Goal: Task Accomplishment & Management: Manage account settings

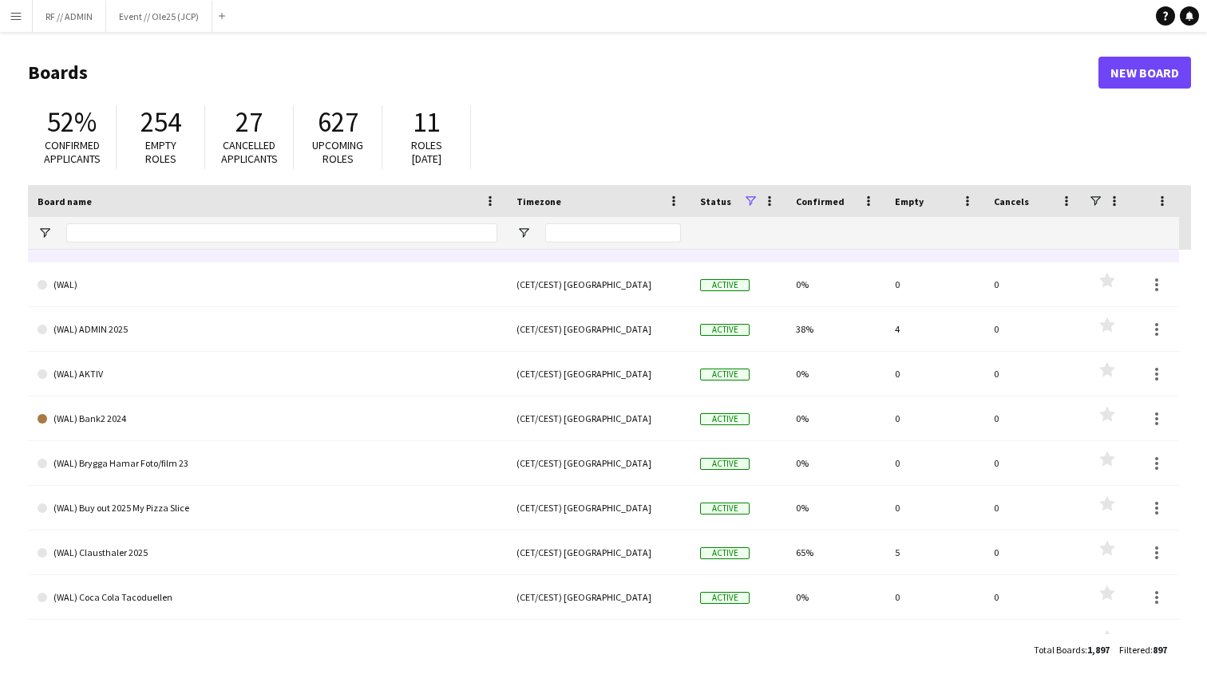
scroll to position [34, 0]
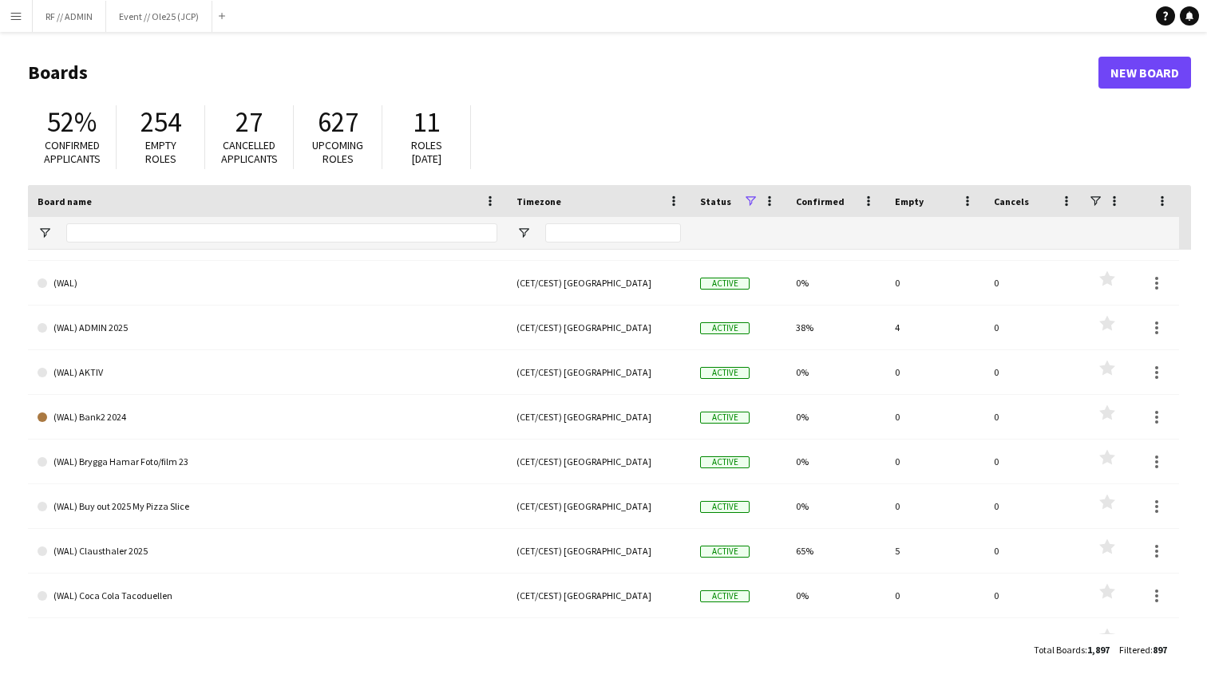
click at [11, 20] on app-icon "Menu" at bounding box center [16, 16] width 13 height 13
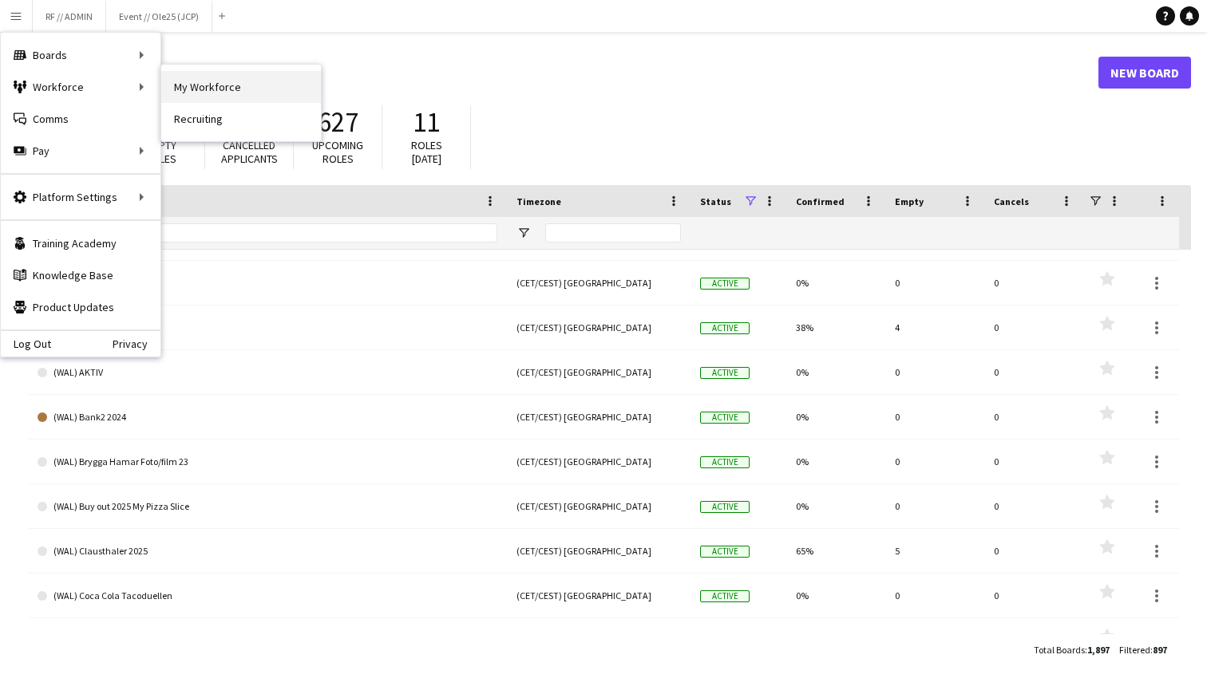
click at [192, 84] on link "My Workforce" at bounding box center [241, 87] width 160 height 32
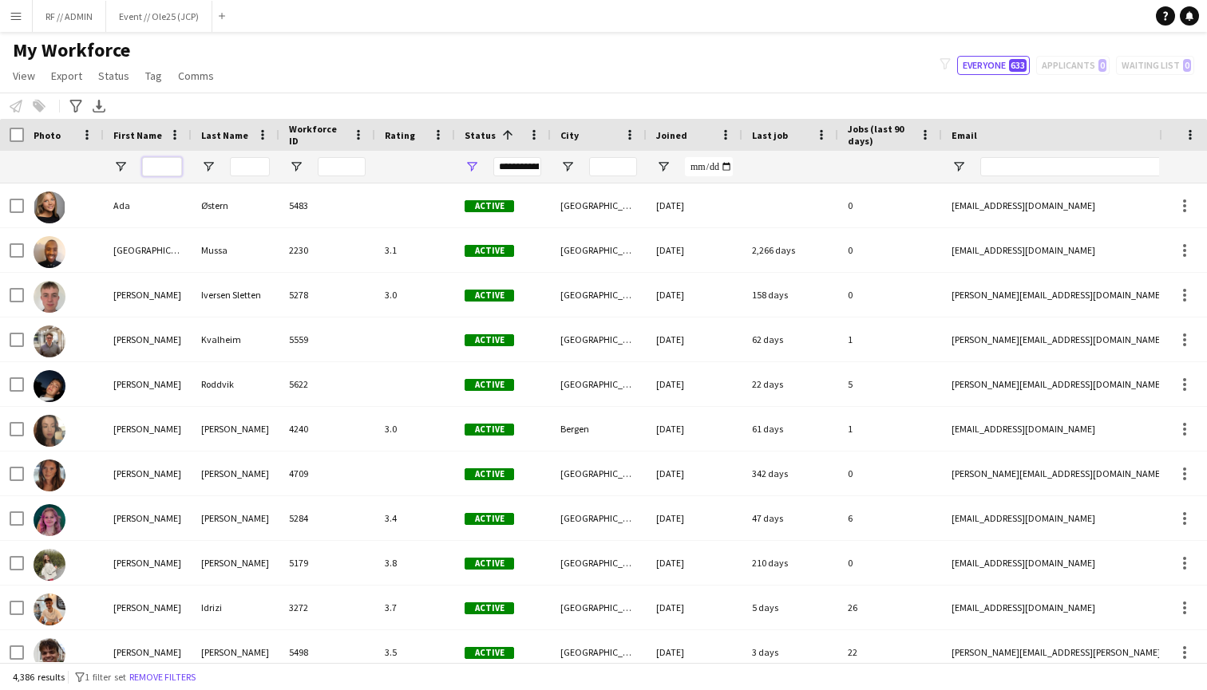
click at [179, 170] on input "First Name Filter Input" at bounding box center [162, 166] width 40 height 19
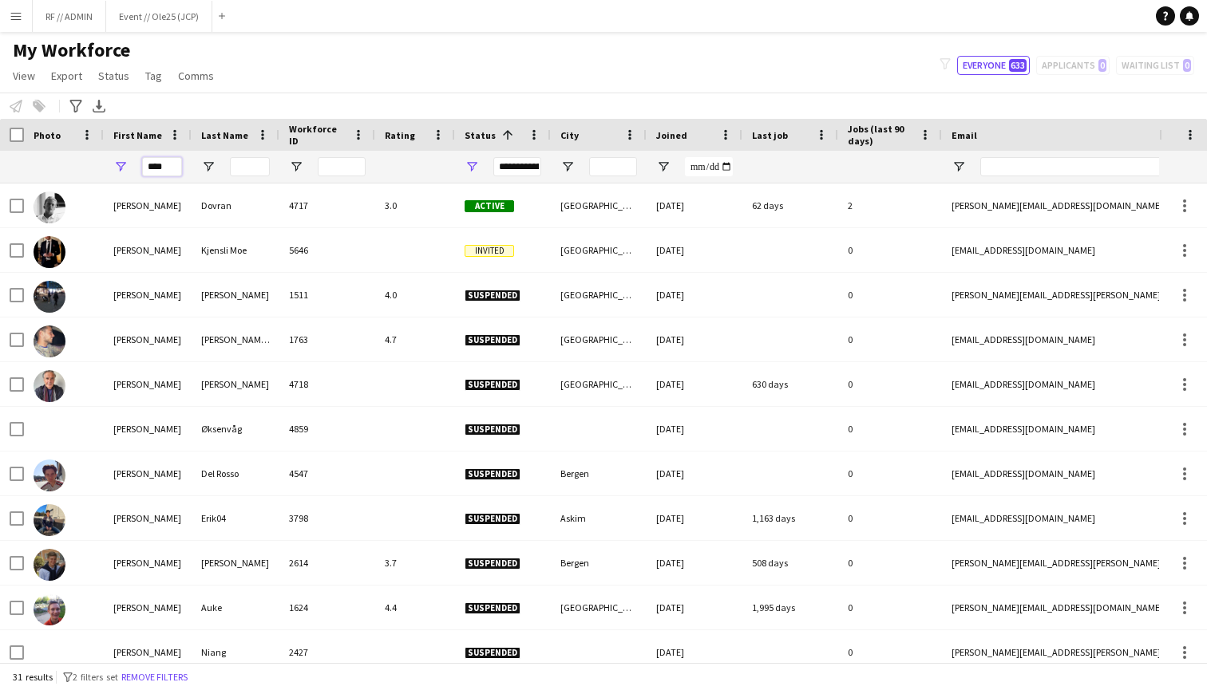
type input "****"
click at [338, 65] on div "My Workforce View Views Default view New view Update view Delete view Edit name…" at bounding box center [603, 65] width 1207 height 54
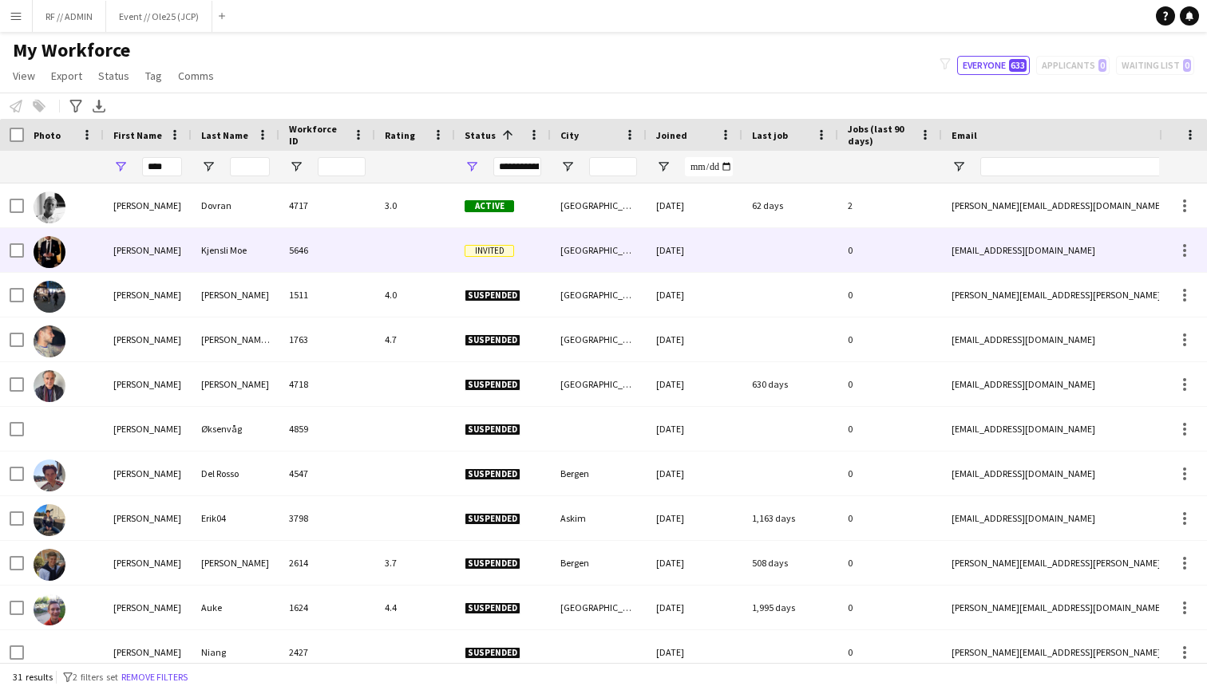
click at [471, 244] on span "Invited" at bounding box center [489, 250] width 49 height 12
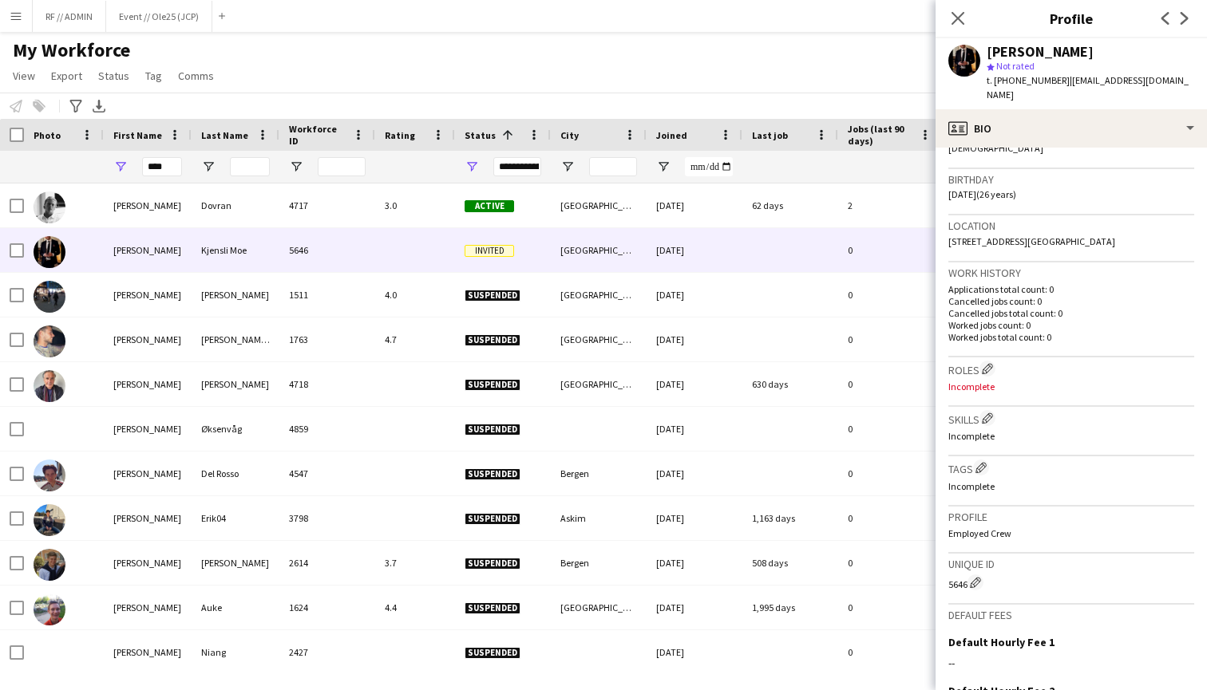
scroll to position [296, 0]
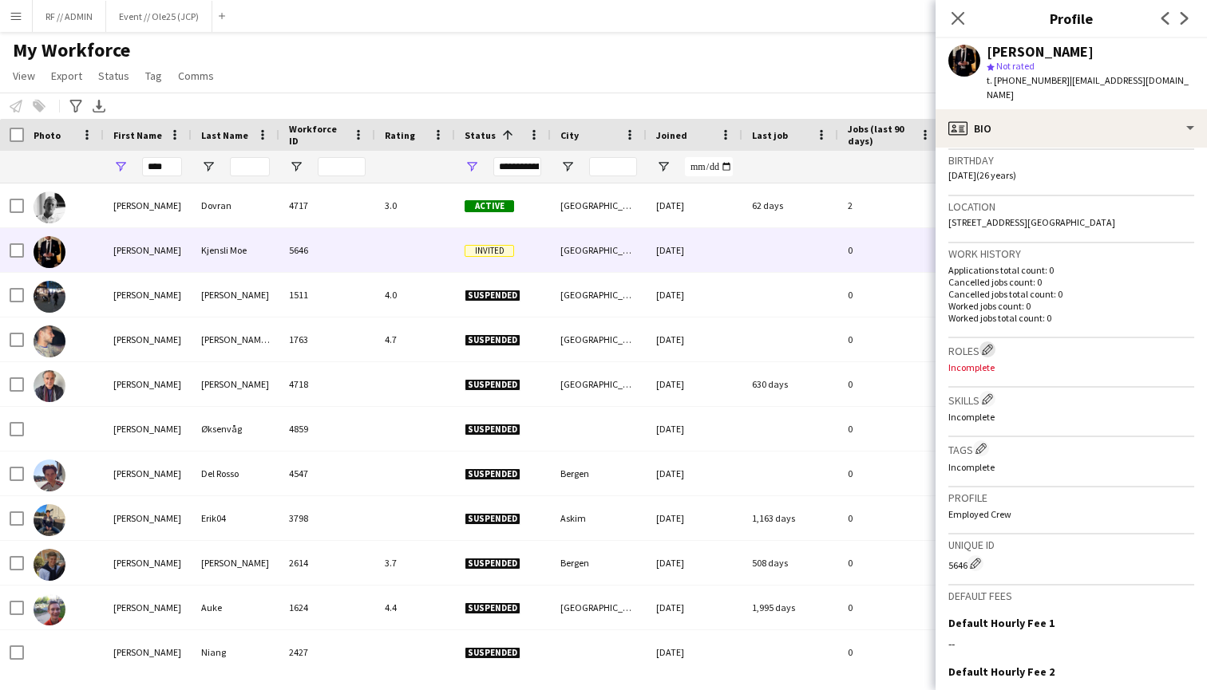
click at [627, 344] on app-icon "Edit crew company roles" at bounding box center [987, 349] width 11 height 11
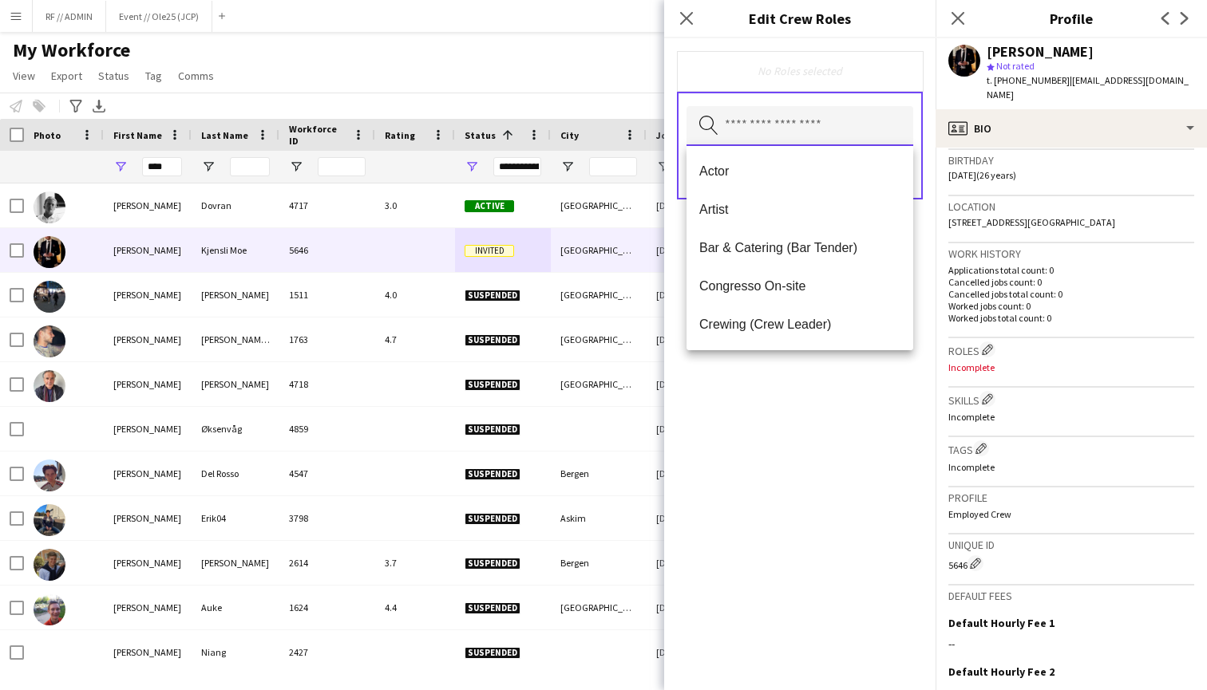
click at [627, 127] on input "text" at bounding box center [799, 126] width 227 height 40
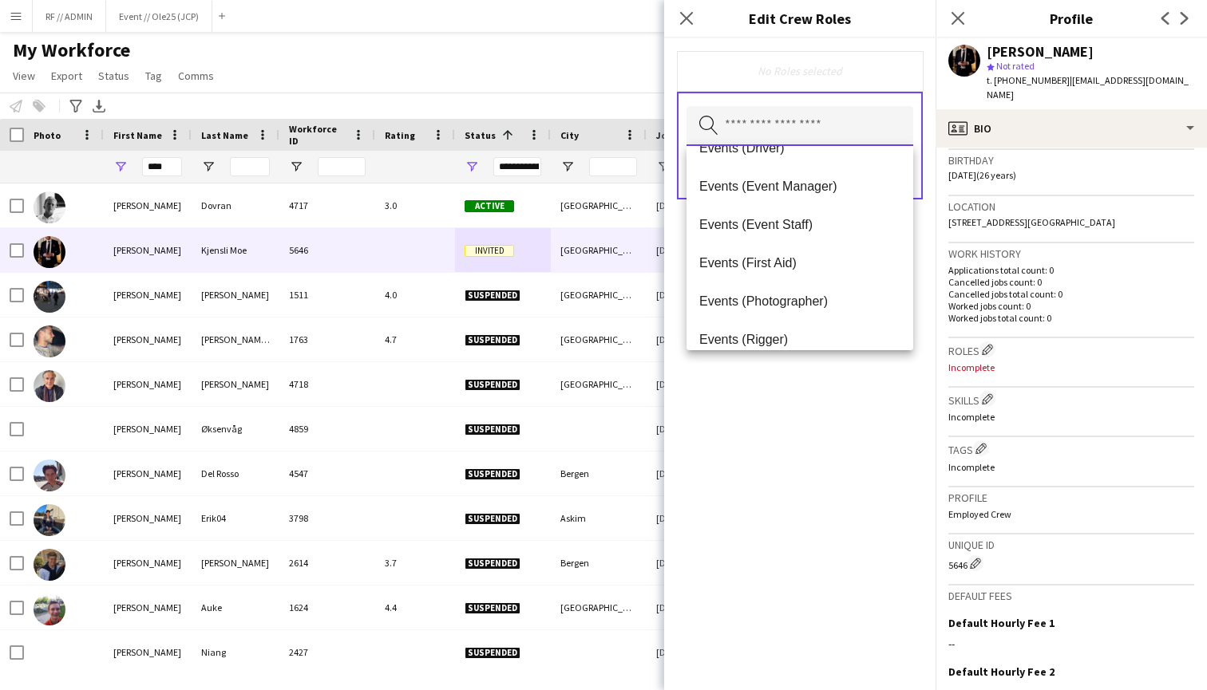
scroll to position [421, 0]
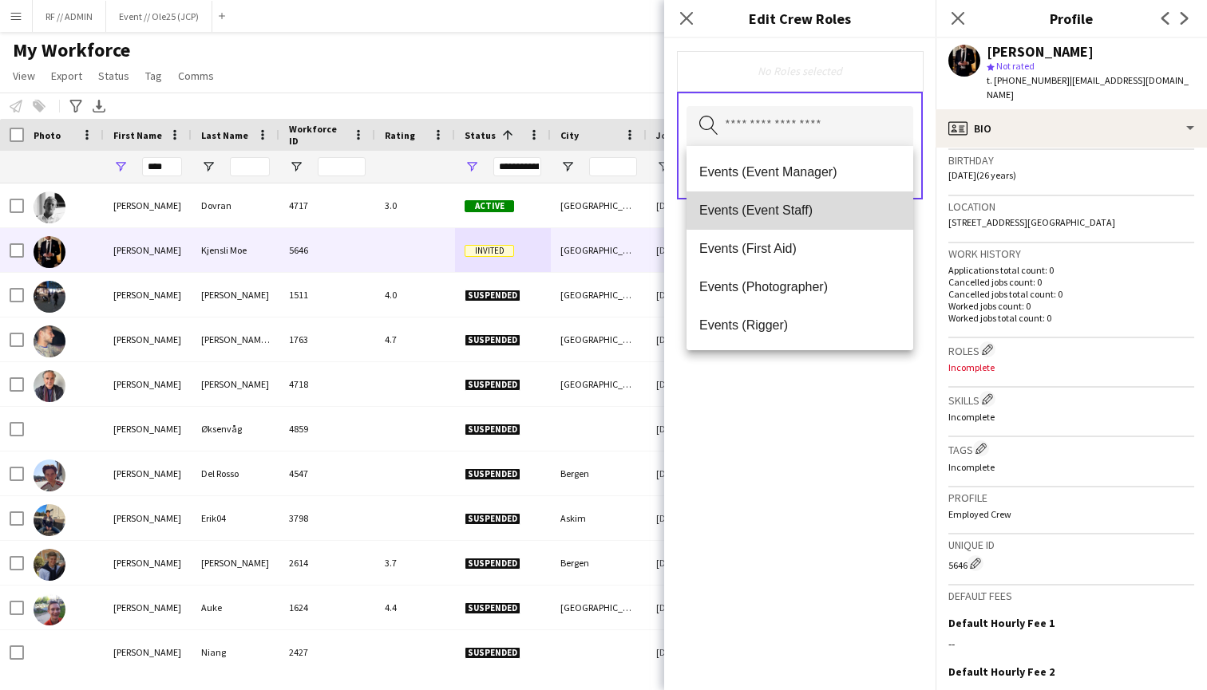
click at [627, 197] on mat-option "Events (Event Staff)" at bounding box center [799, 211] width 227 height 38
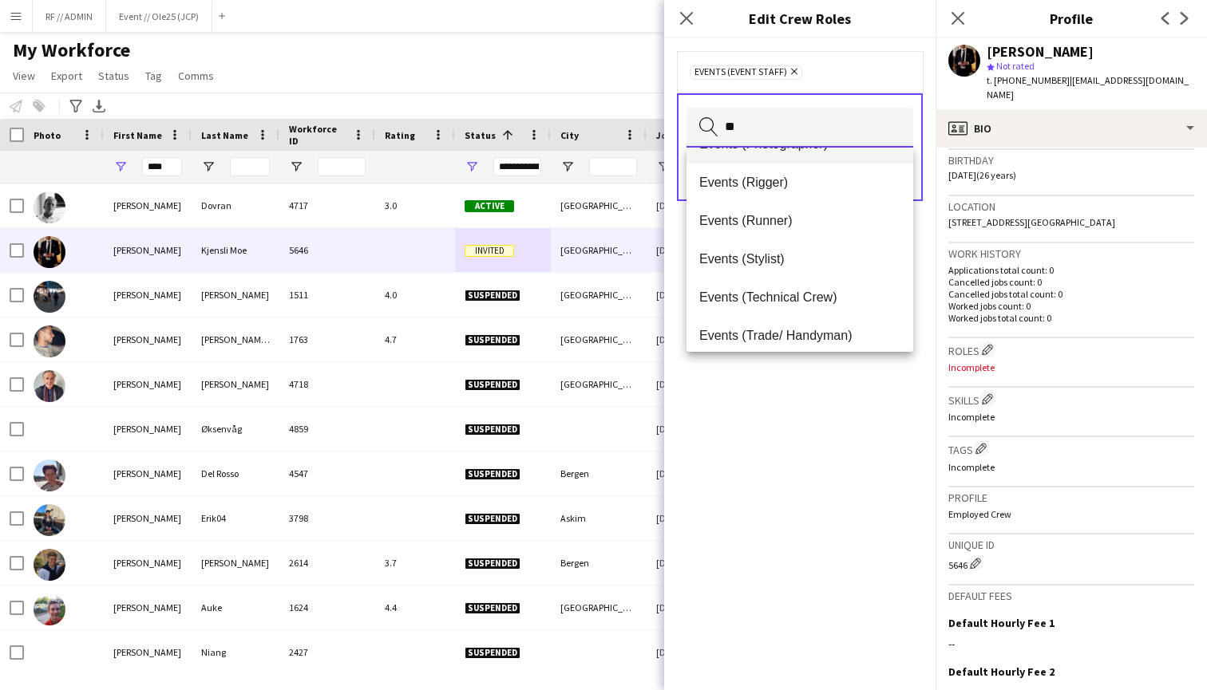
scroll to position [0, 0]
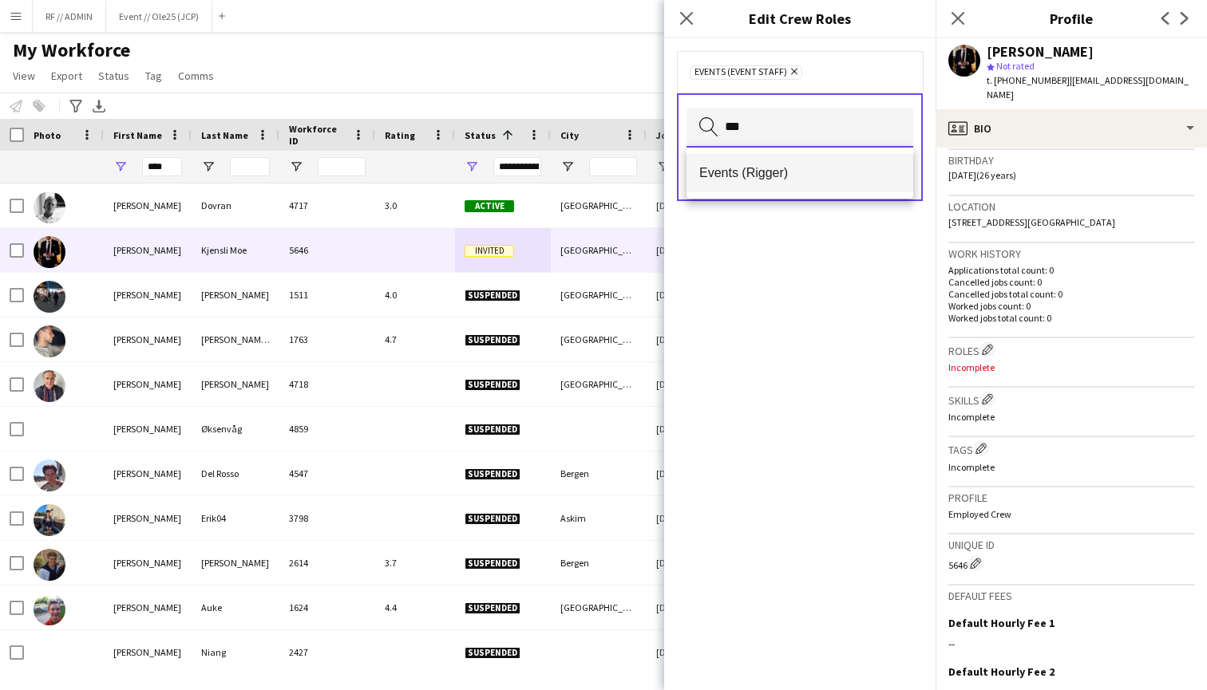
type input "***"
click at [627, 170] on span "Events (Rigger)" at bounding box center [799, 172] width 201 height 15
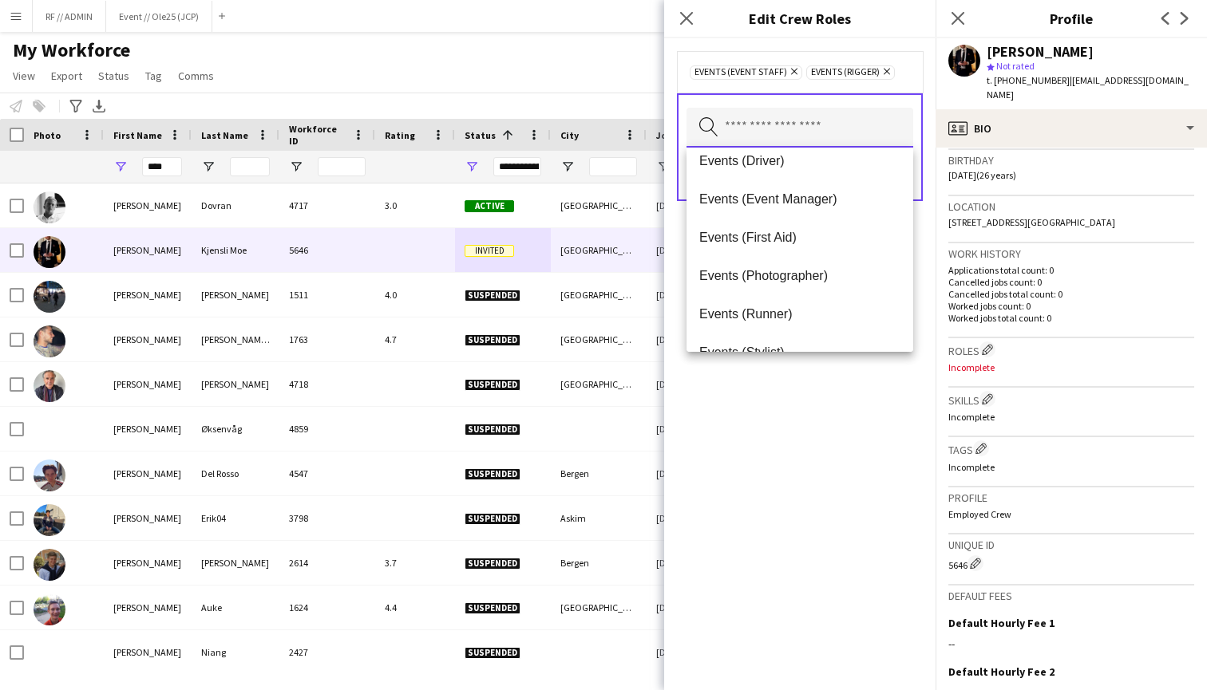
scroll to position [394, 0]
click at [627, 471] on div "Events (Event Staff) Remove Events (Rigger) Remove Search by role type Save" at bounding box center [799, 364] width 271 height 652
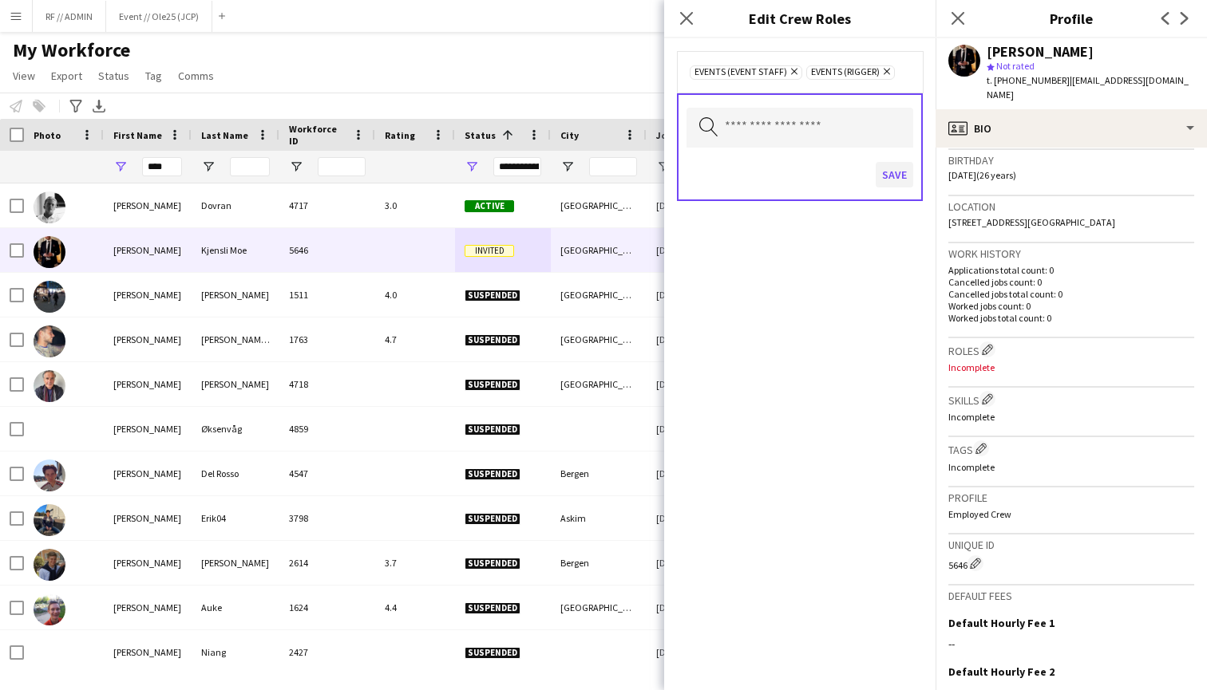
click at [627, 173] on button "Save" at bounding box center [895, 175] width 38 height 26
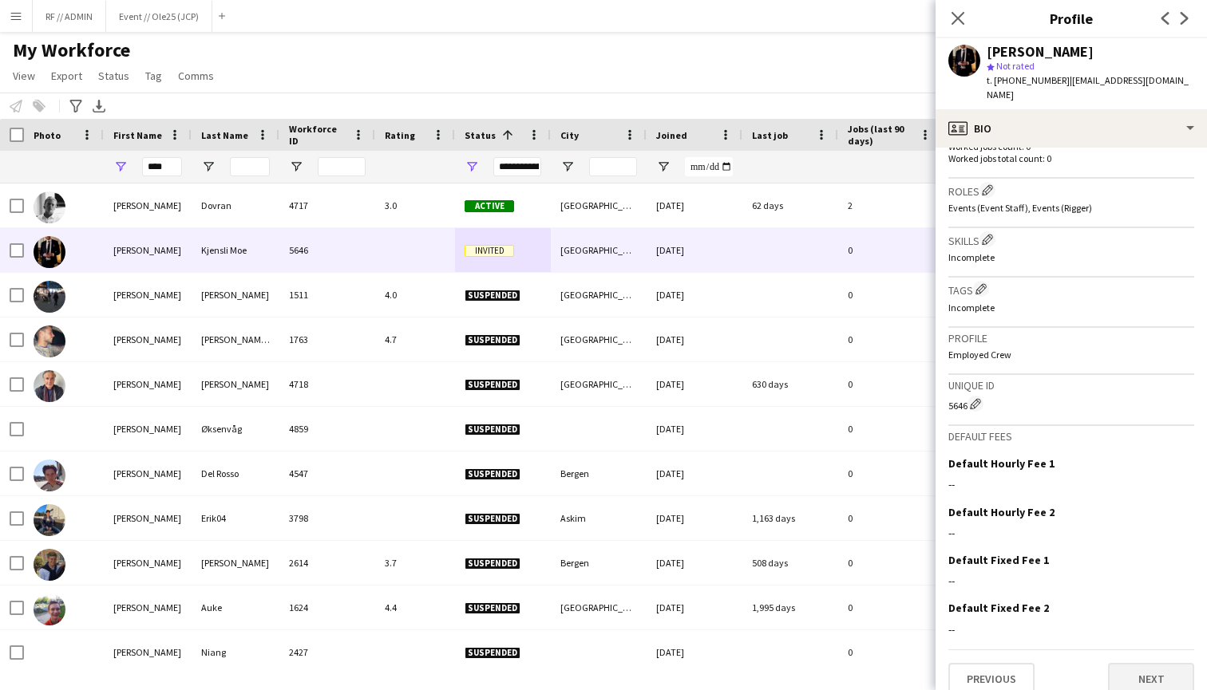
scroll to position [455, 0]
click at [627, 621] on button "Next" at bounding box center [1151, 680] width 86 height 32
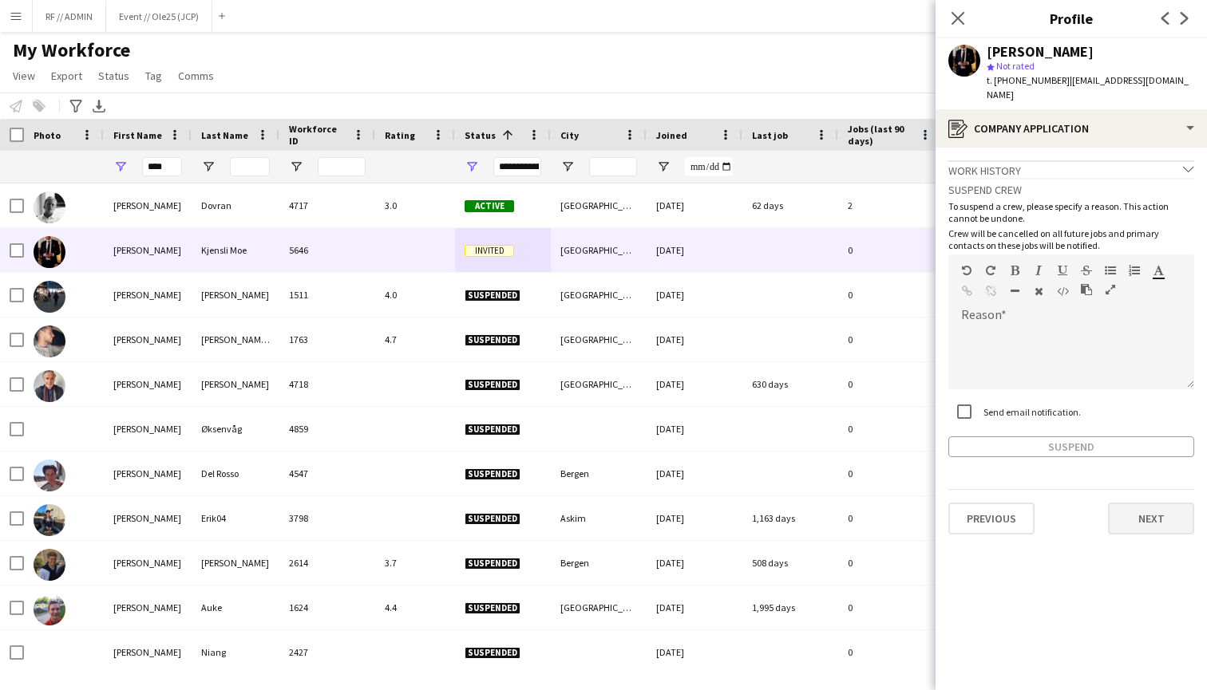
click at [627, 503] on button "Next" at bounding box center [1151, 519] width 86 height 32
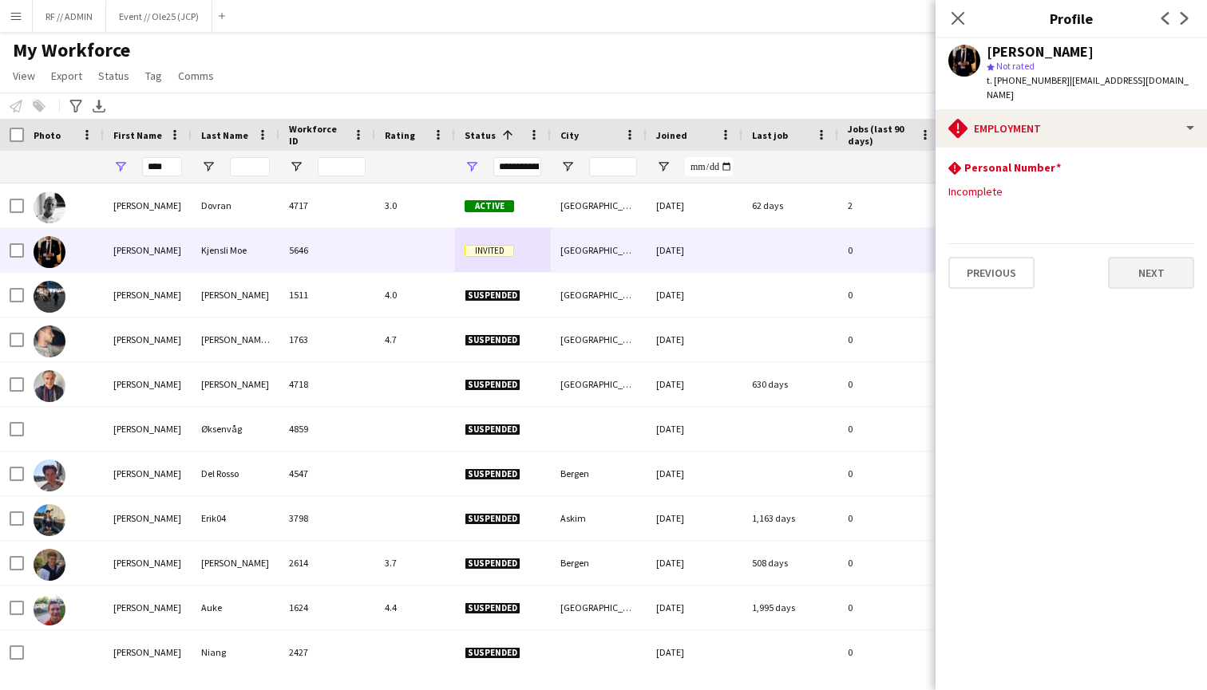
click at [627, 257] on button "Next" at bounding box center [1151, 273] width 86 height 32
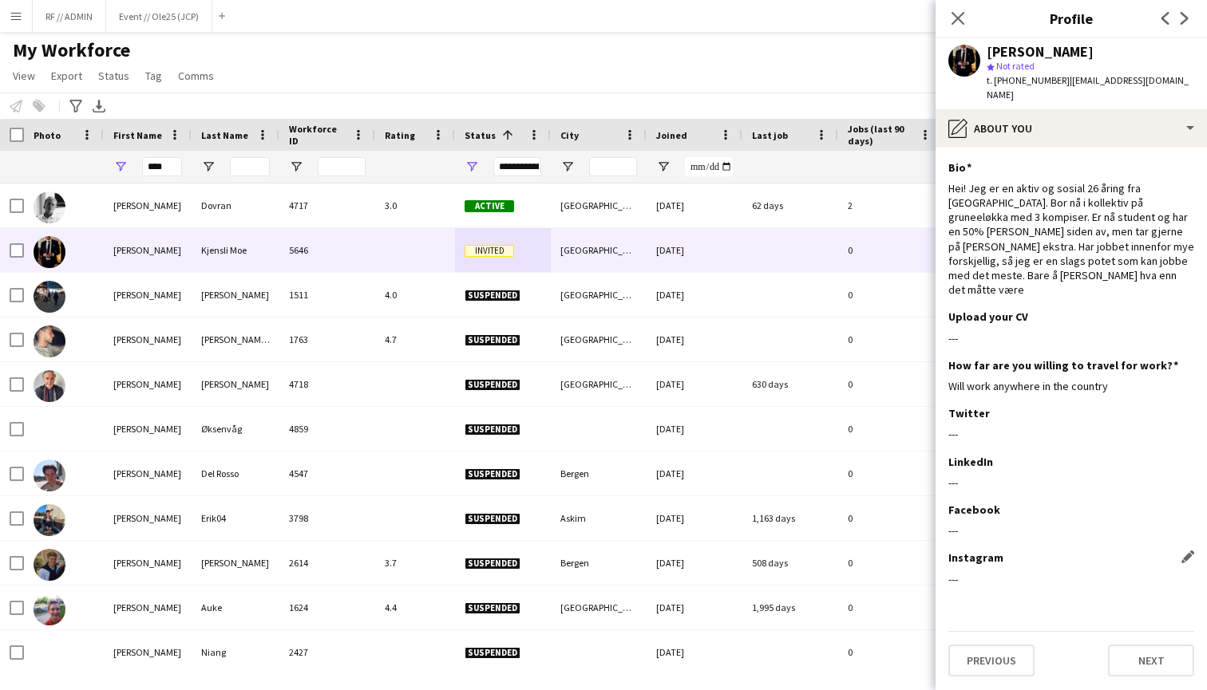
scroll to position [0, 0]
click at [627, 621] on button "Next" at bounding box center [1151, 661] width 86 height 32
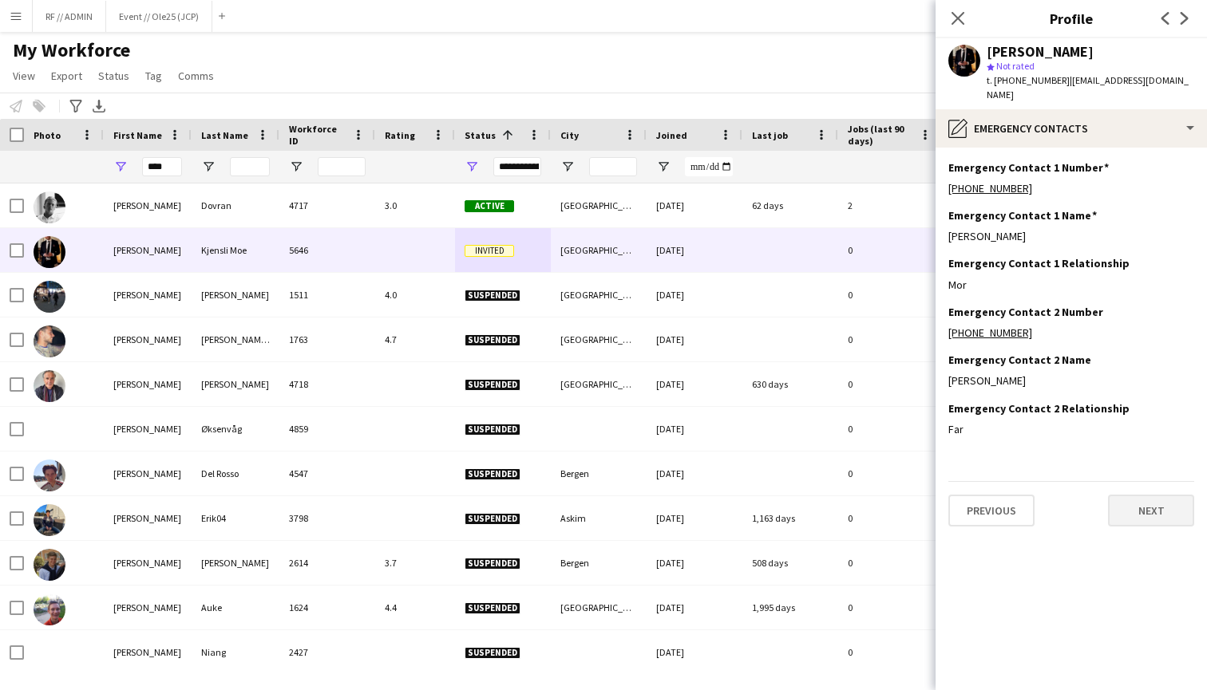
click at [627, 497] on button "Next" at bounding box center [1151, 511] width 86 height 32
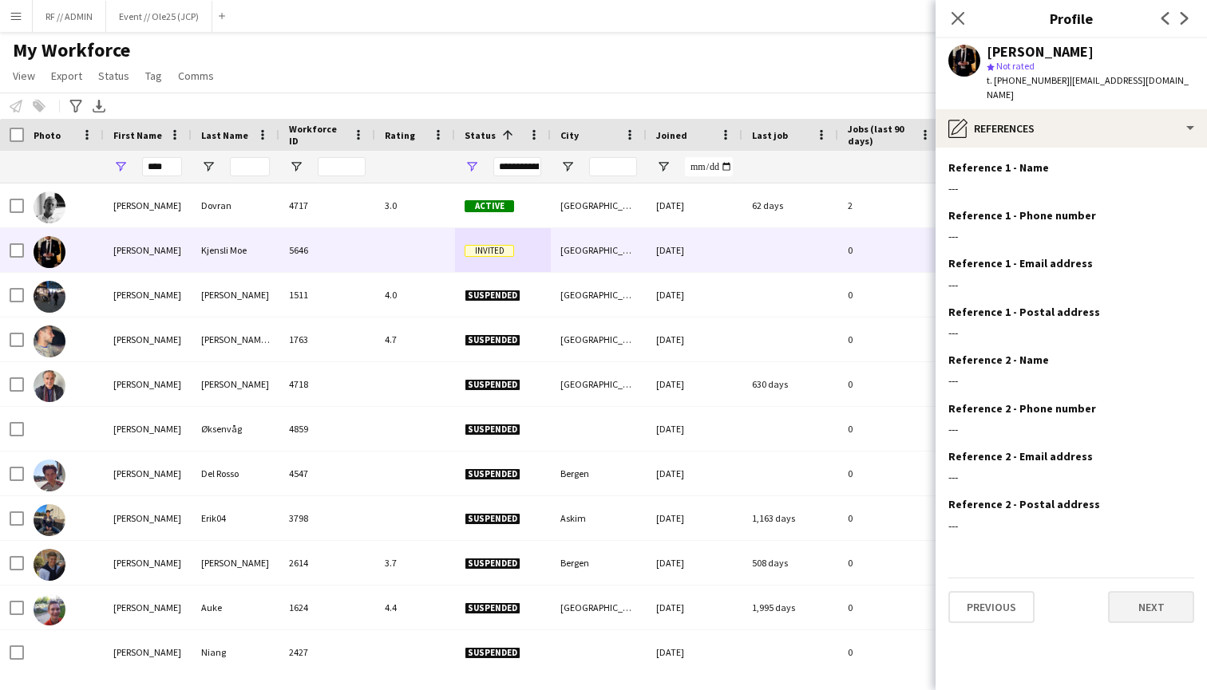
click at [627, 591] on button "Next" at bounding box center [1151, 607] width 86 height 32
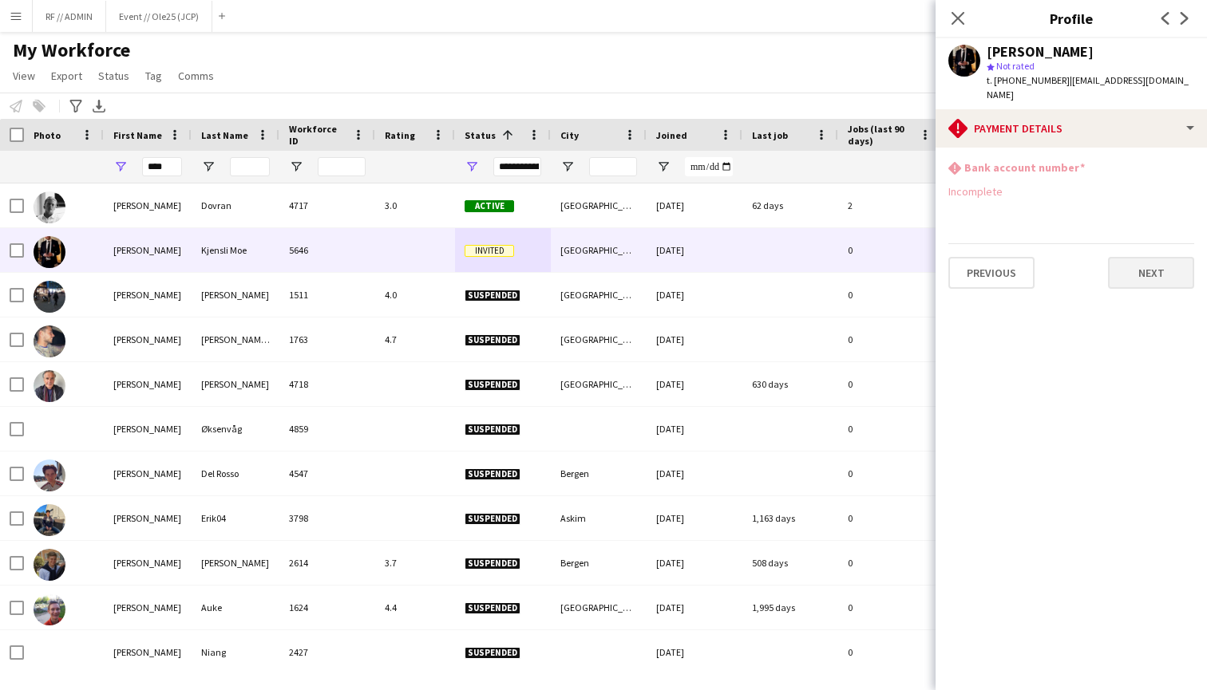
click at [627, 257] on button "Next" at bounding box center [1151, 273] width 86 height 32
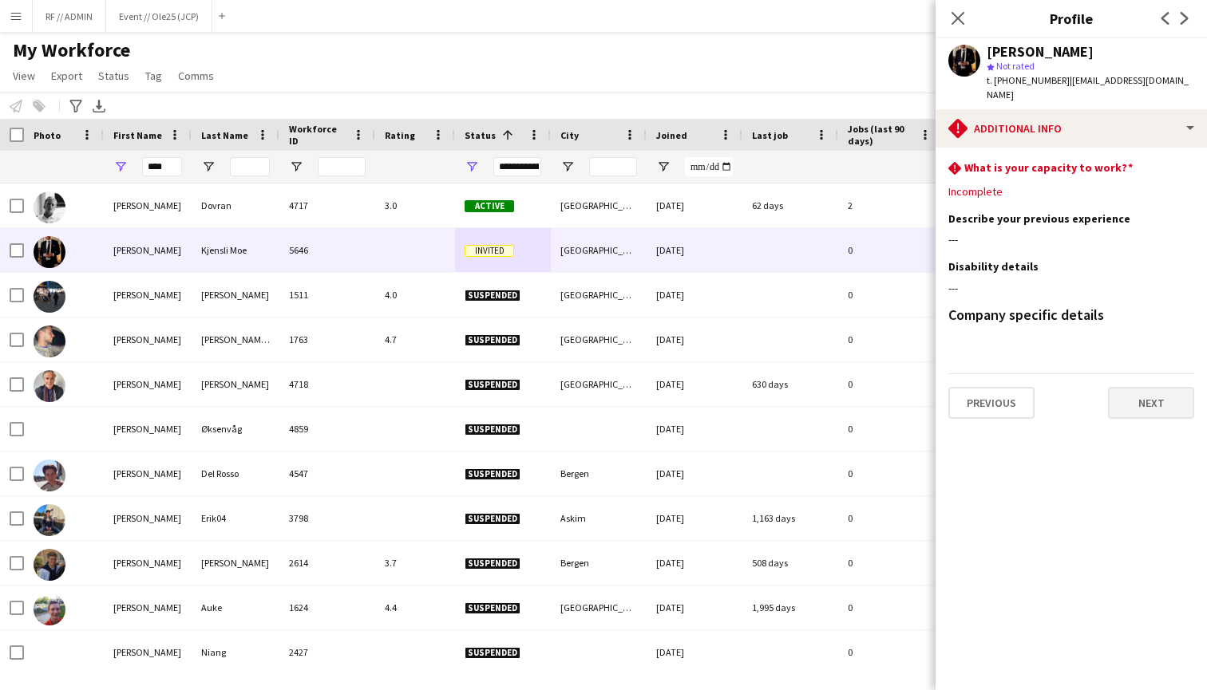
click at [627, 402] on button "Next" at bounding box center [1151, 403] width 86 height 32
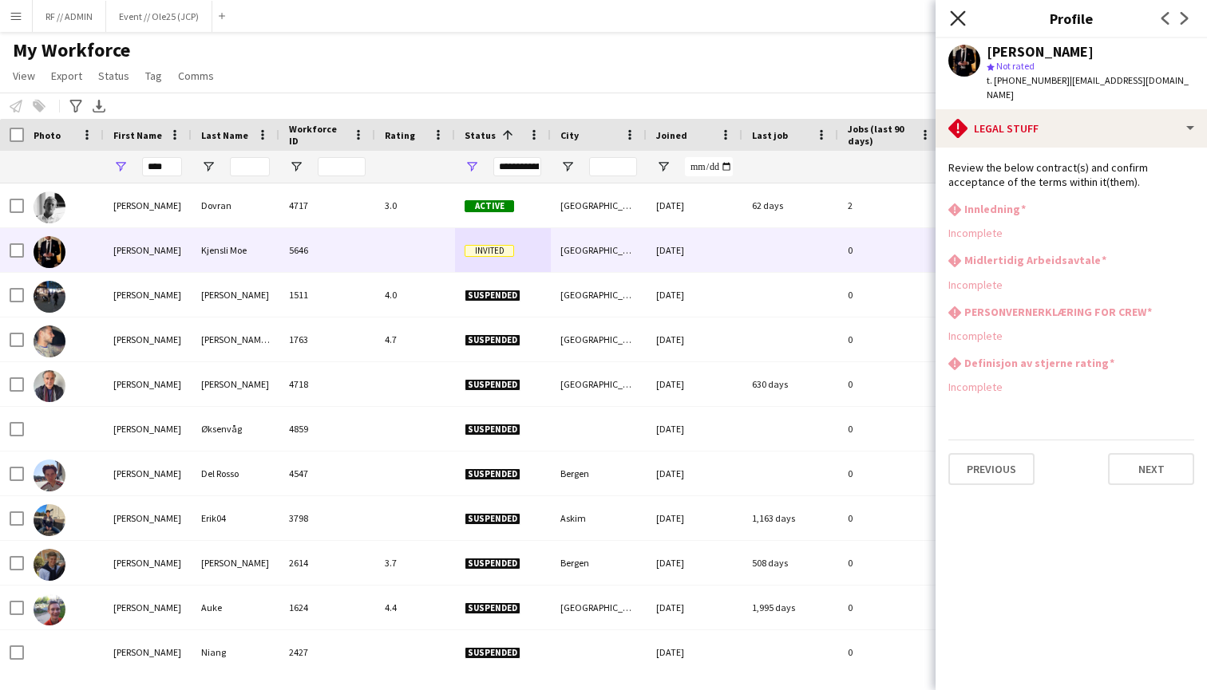
click at [627, 15] on icon "Close pop-in" at bounding box center [957, 17] width 15 height 15
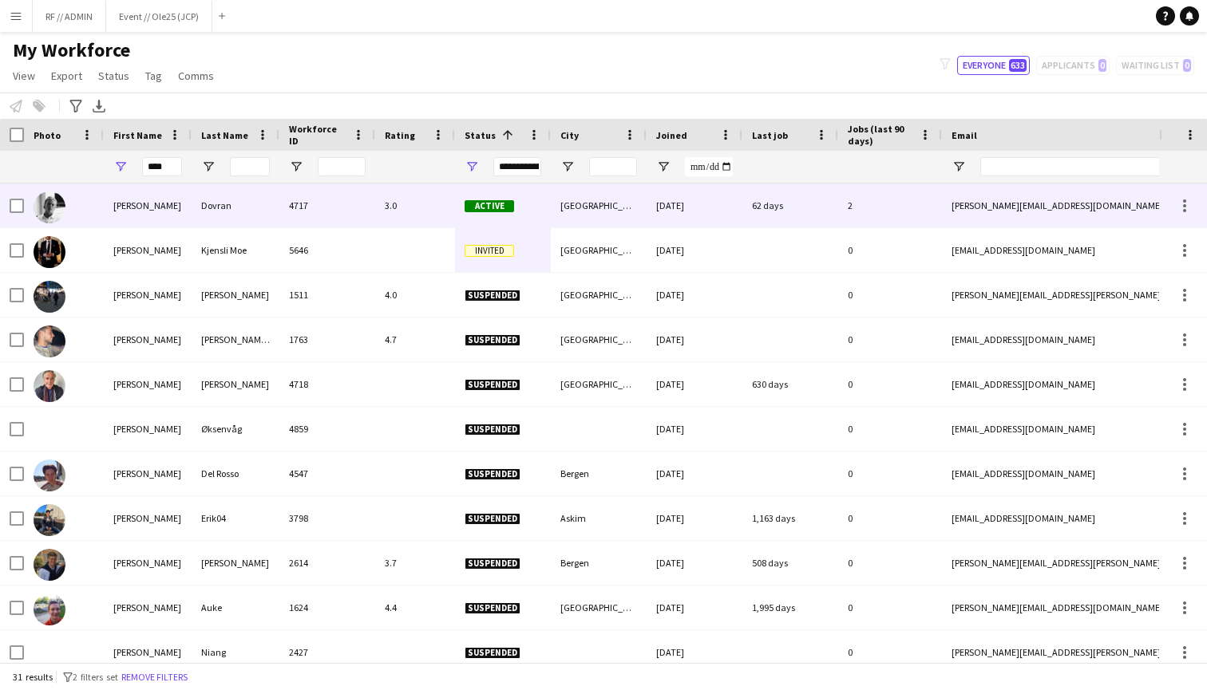
click at [128, 214] on div "[PERSON_NAME]" at bounding box center [148, 206] width 88 height 44
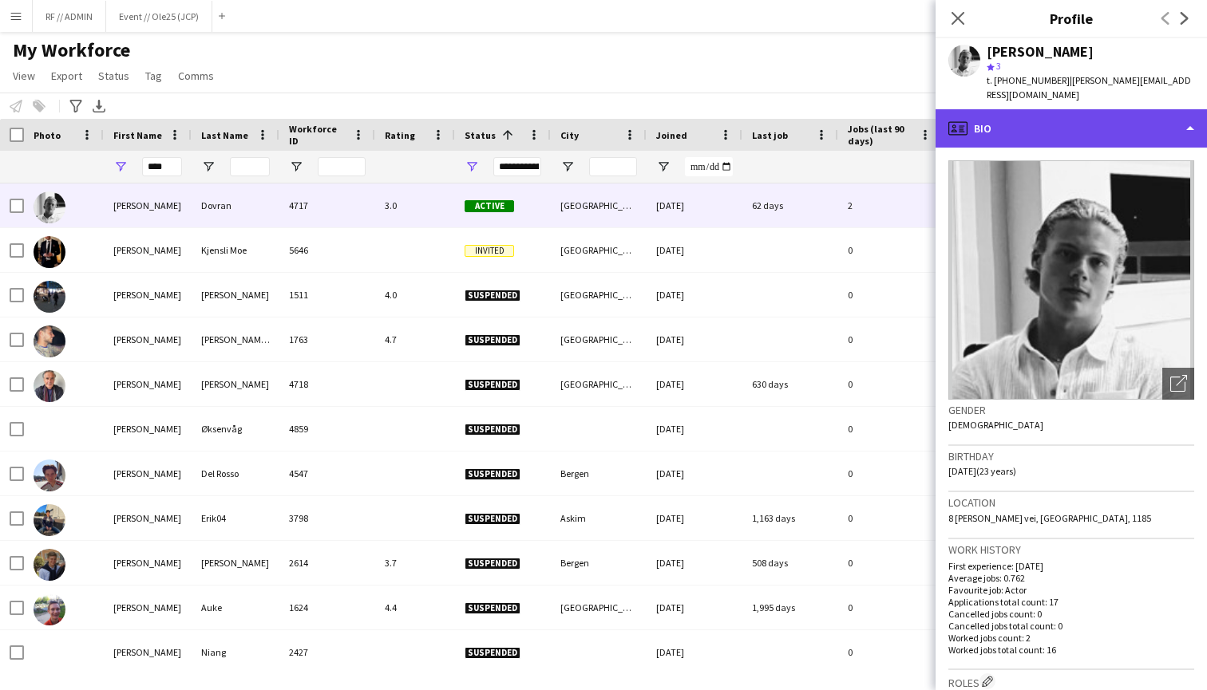
click at [627, 116] on div "profile Bio" at bounding box center [1071, 128] width 271 height 38
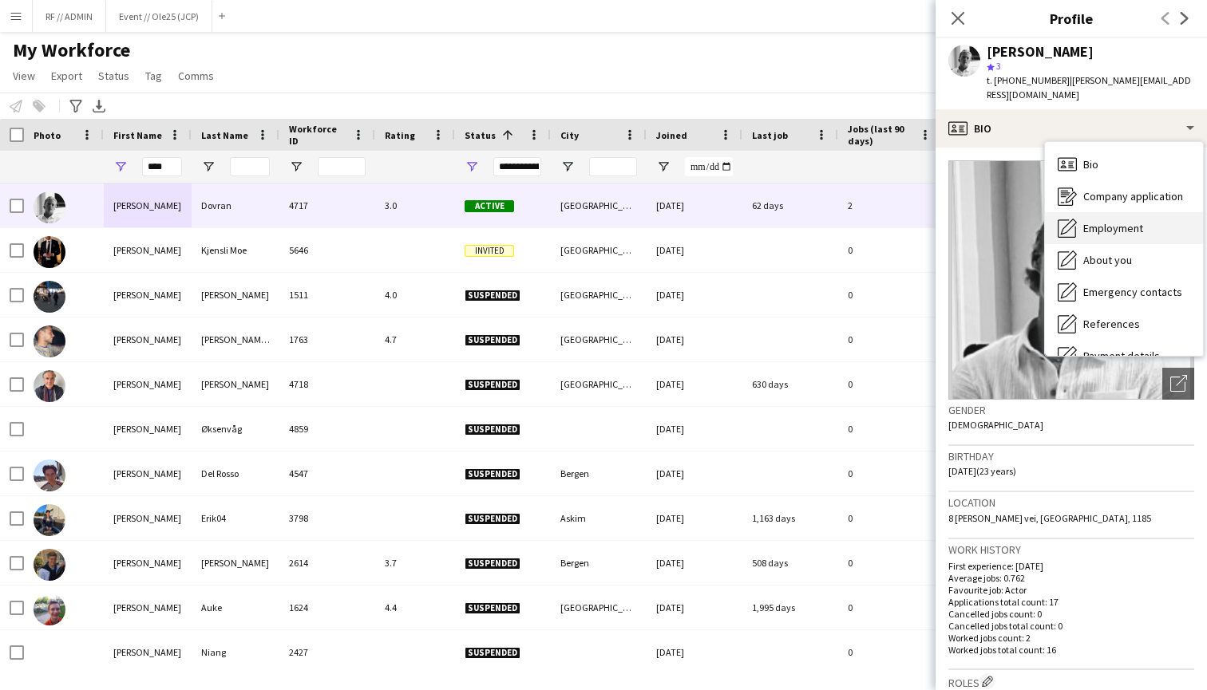
click at [627, 227] on div "Employment Employment" at bounding box center [1124, 228] width 158 height 32
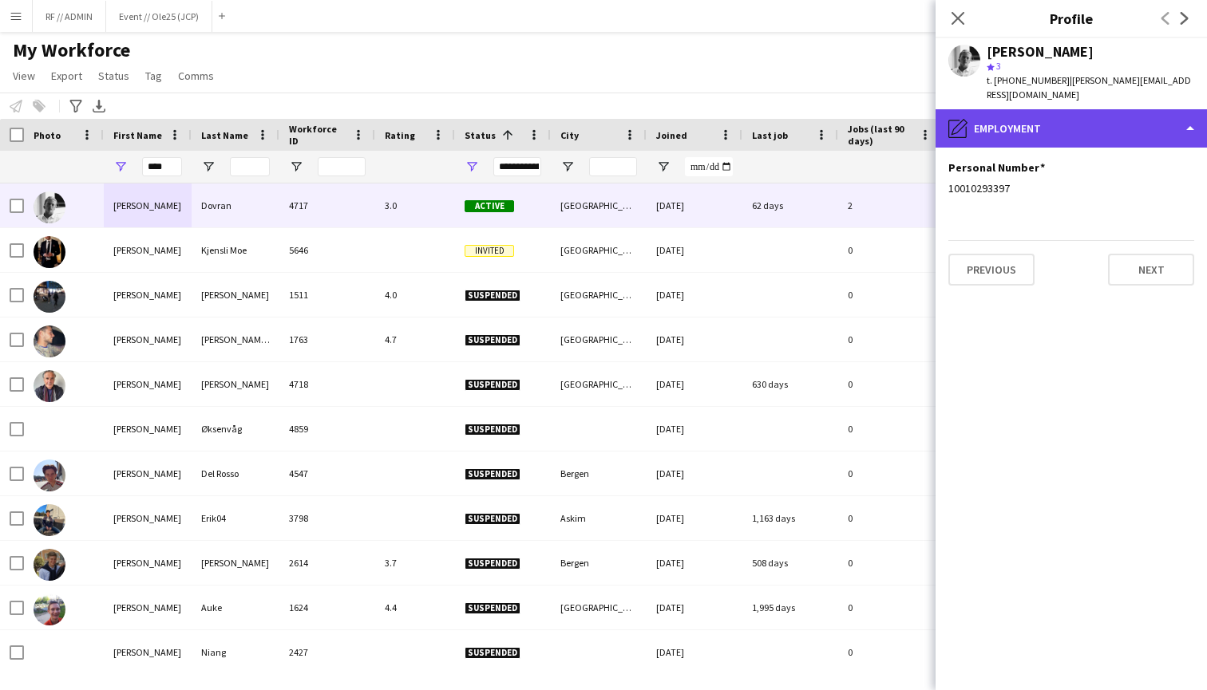
click at [627, 125] on div "pencil4 Employment" at bounding box center [1071, 128] width 271 height 38
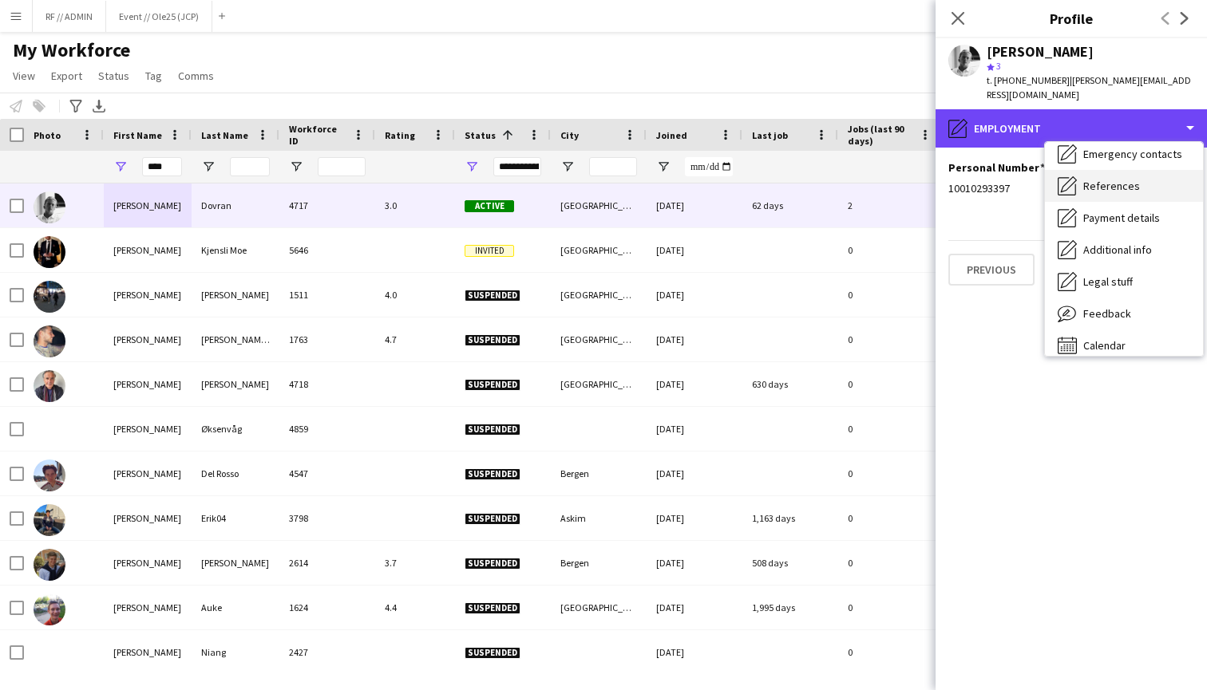
scroll to position [150, 0]
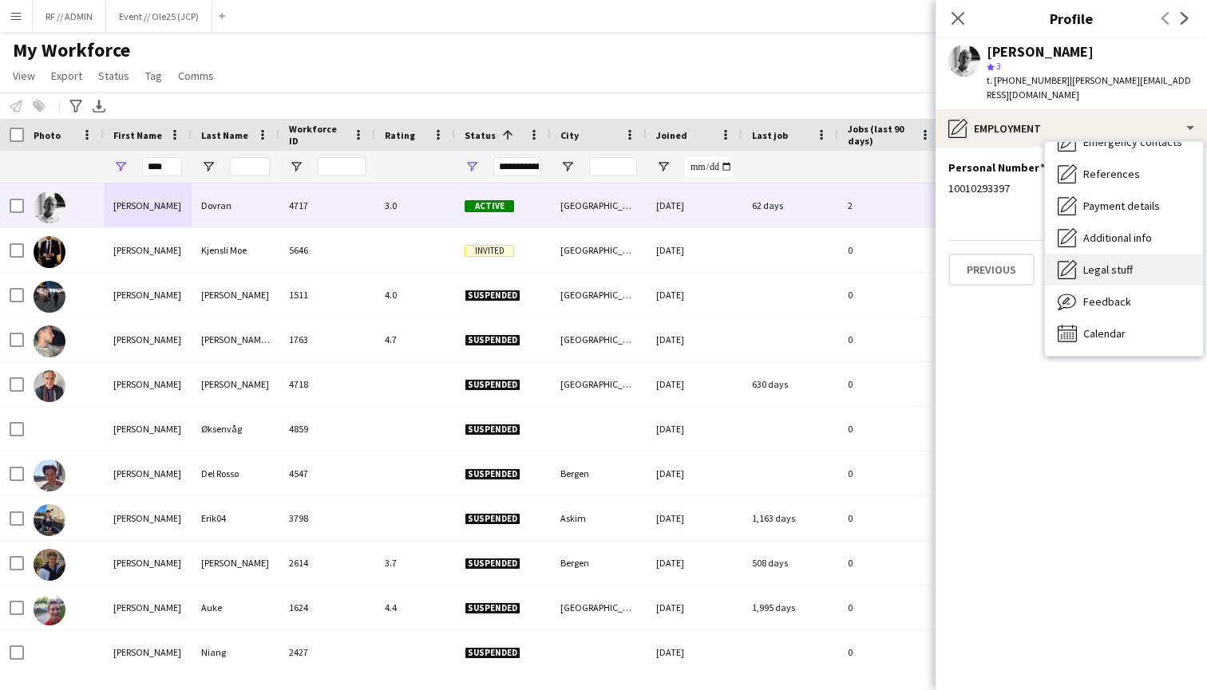
click at [627, 254] on div "Legal stuff Legal stuff" at bounding box center [1124, 270] width 158 height 32
